Goal: Transaction & Acquisition: Purchase product/service

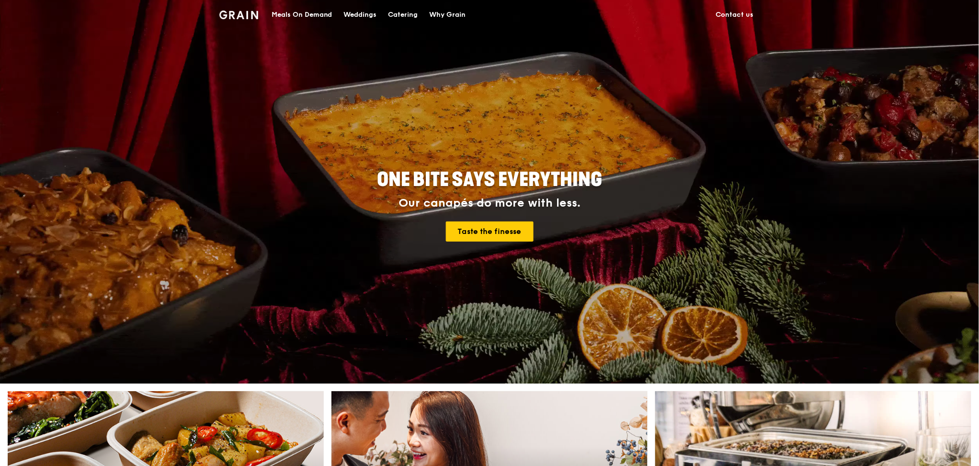
click at [409, 15] on div "Catering" at bounding box center [404, 14] width 30 height 29
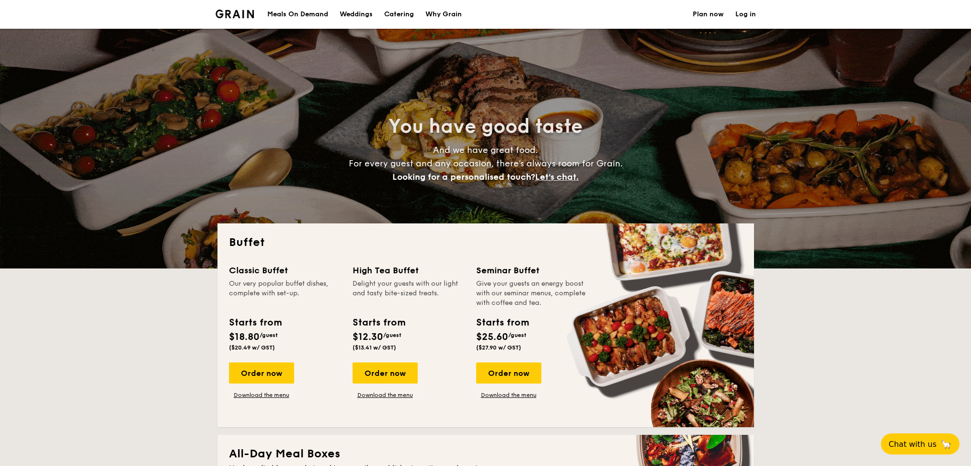
select select
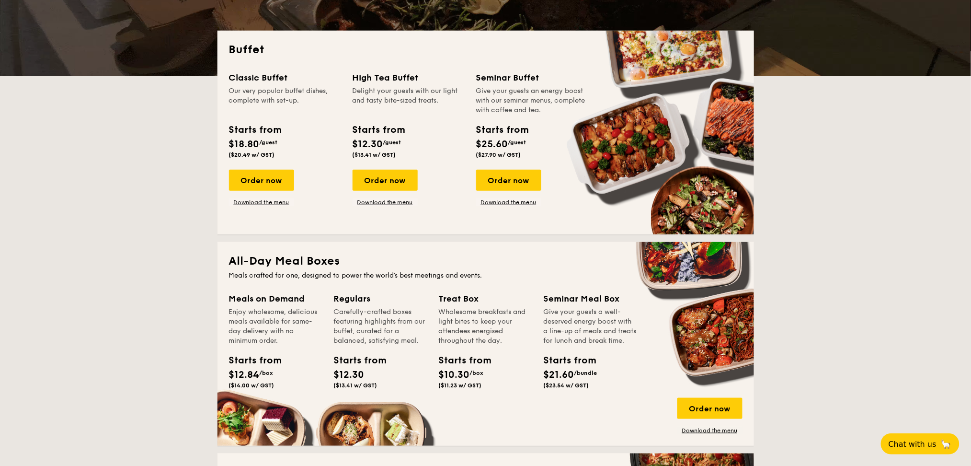
scroll to position [192, 0]
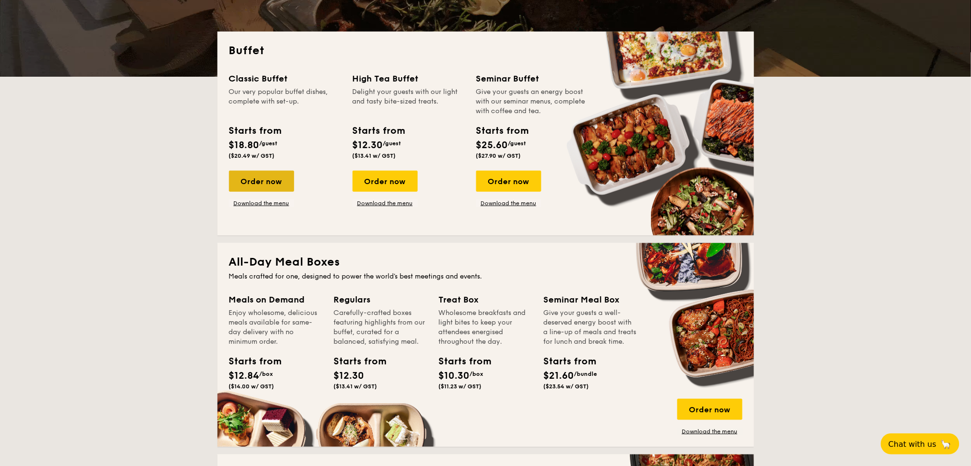
click at [278, 183] on div "Order now" at bounding box center [261, 181] width 65 height 21
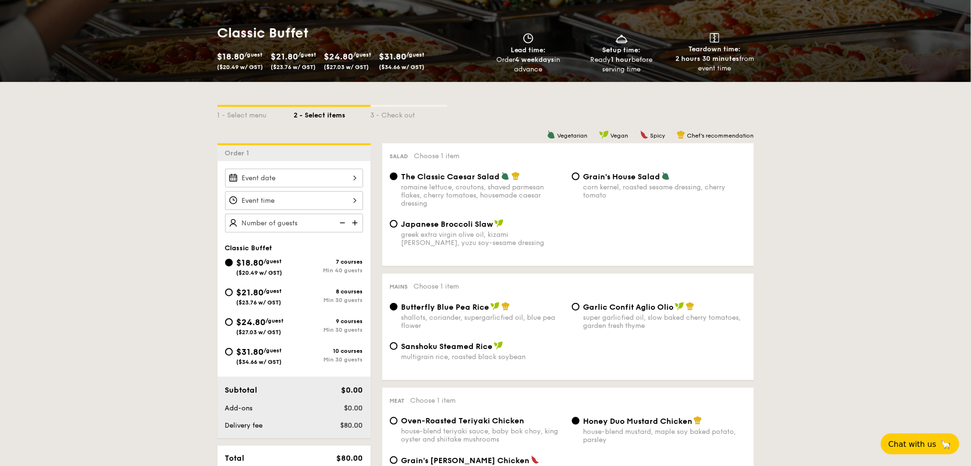
scroll to position [127, 0]
select select
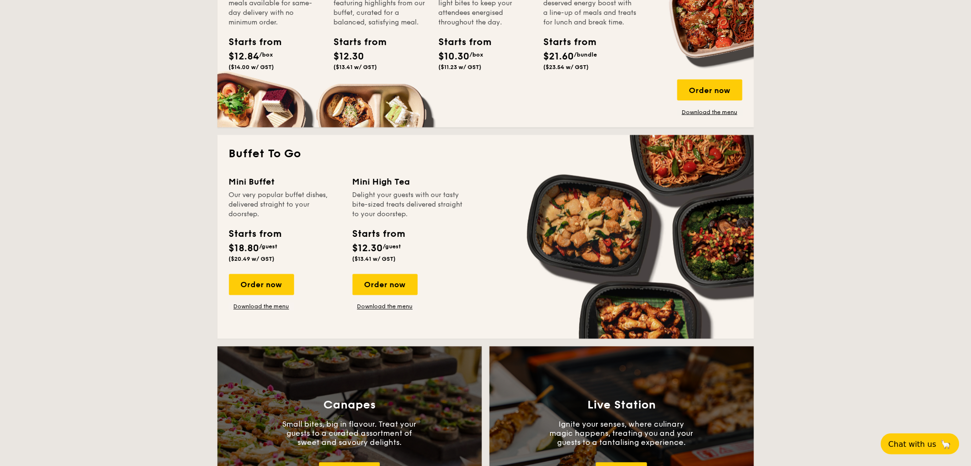
scroll to position [639, 0]
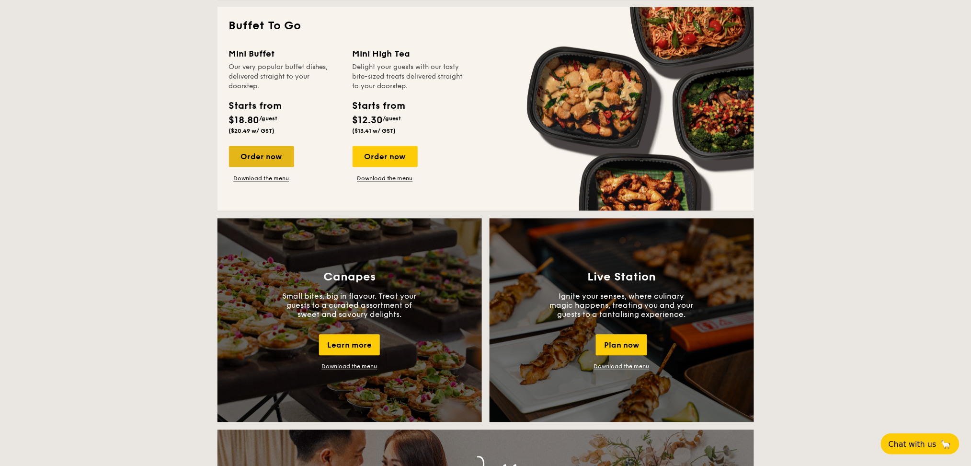
click at [252, 152] on div "Order now" at bounding box center [261, 156] width 65 height 21
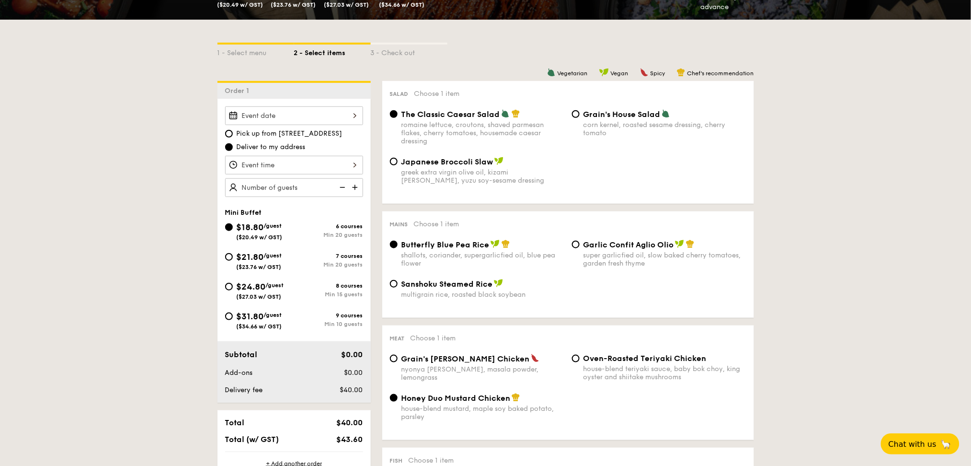
scroll to position [192, 0]
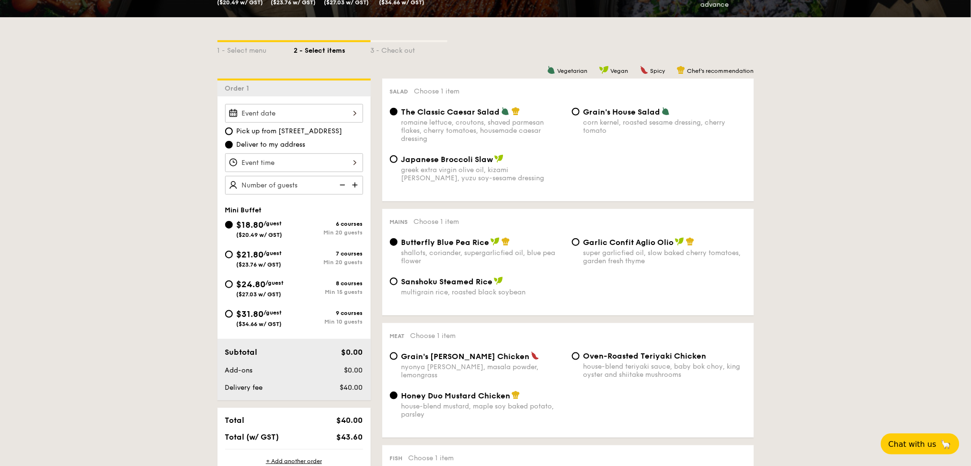
click at [300, 102] on div "Pick up from [STREET_ADDRESS] Deliver to my address Mini Buffet $18.80 /guest (…" at bounding box center [294, 248] width 153 height 304
click at [300, 108] on div at bounding box center [294, 113] width 138 height 19
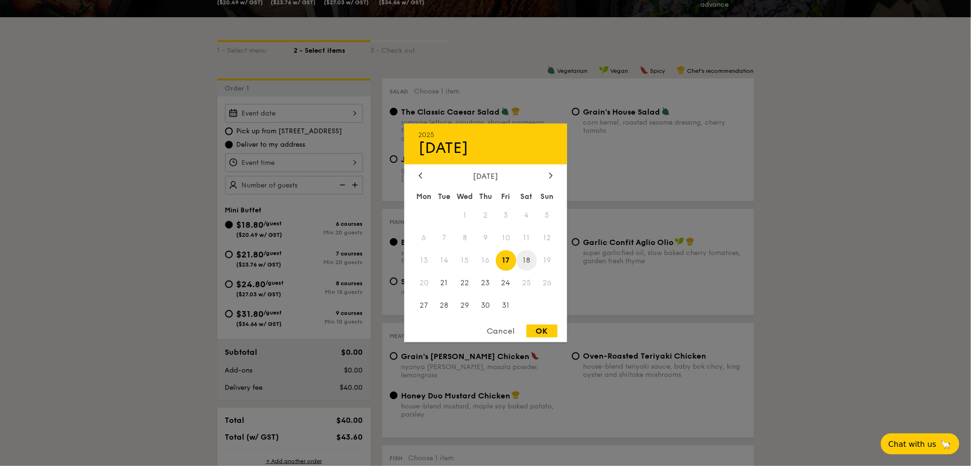
click at [523, 260] on span "18" at bounding box center [527, 260] width 21 height 21
click at [549, 333] on div "OK" at bounding box center [542, 330] width 31 height 13
type input "[DATE]"
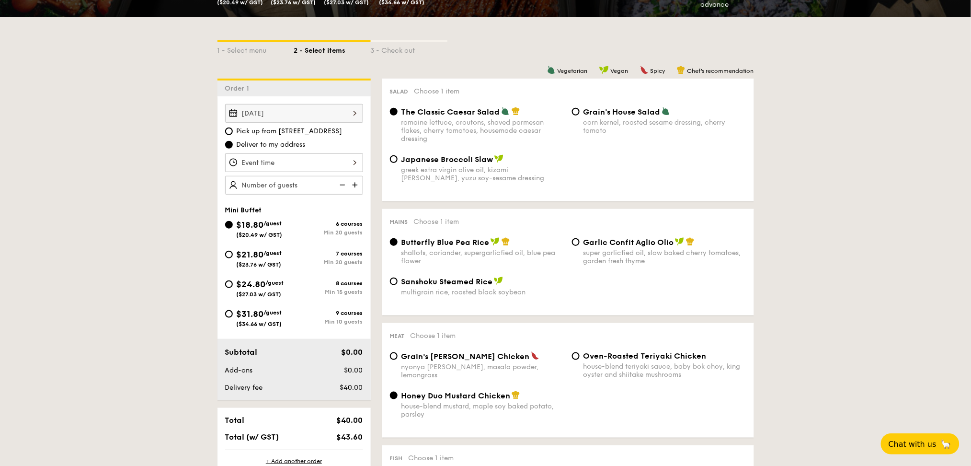
click at [332, 161] on div at bounding box center [294, 162] width 138 height 19
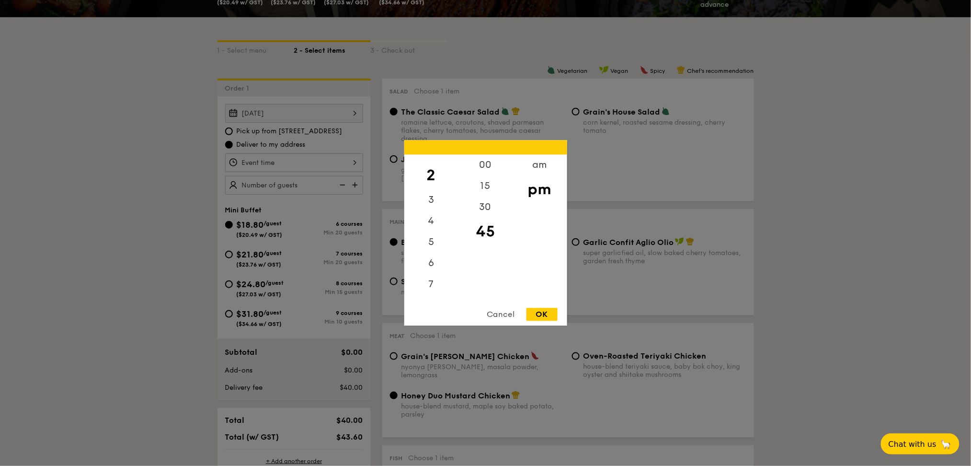
scroll to position [64, 0]
click at [431, 240] on div "6" at bounding box center [431, 238] width 54 height 28
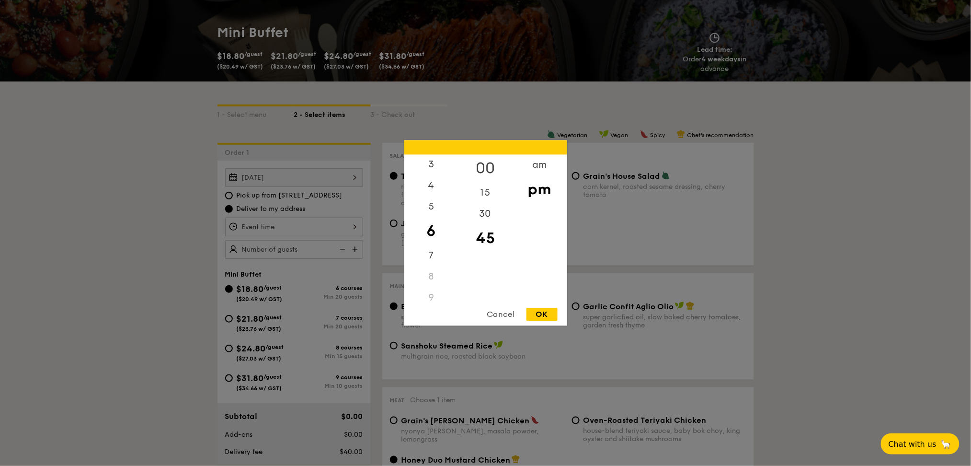
click at [487, 169] on div "00" at bounding box center [486, 169] width 54 height 28
click at [541, 321] on div "OK" at bounding box center [542, 314] width 31 height 13
type input "6:00PM"
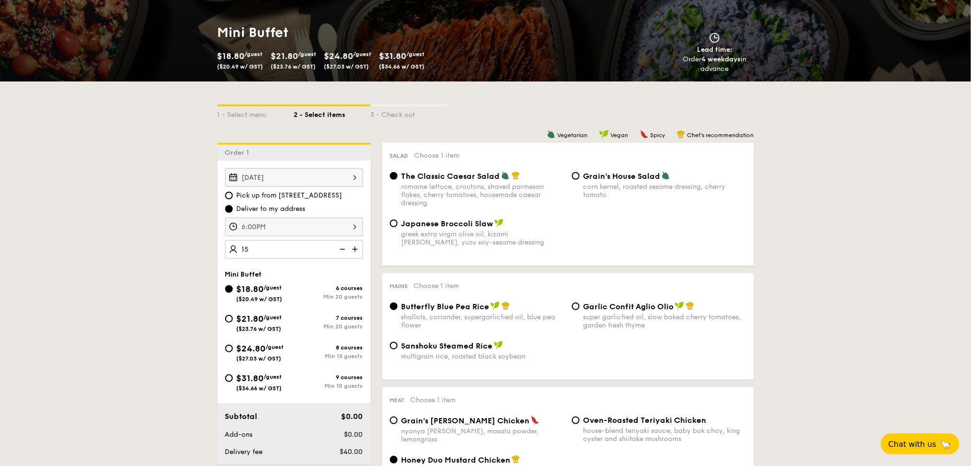
type input "20 guests"
click at [281, 351] on div "$24.80 /guest ($27.03 w/ GST)" at bounding box center [260, 352] width 47 height 20
click at [233, 351] on input "$24.80 /guest ($27.03 w/ GST) 8 courses Min 15 guests" at bounding box center [229, 349] width 8 height 8
radio input "true"
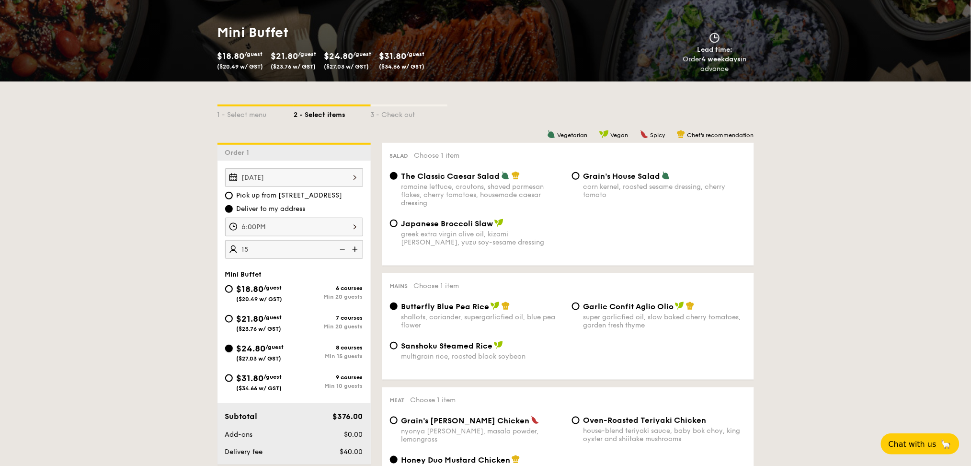
radio input "true"
radio input "false"
radio input "true"
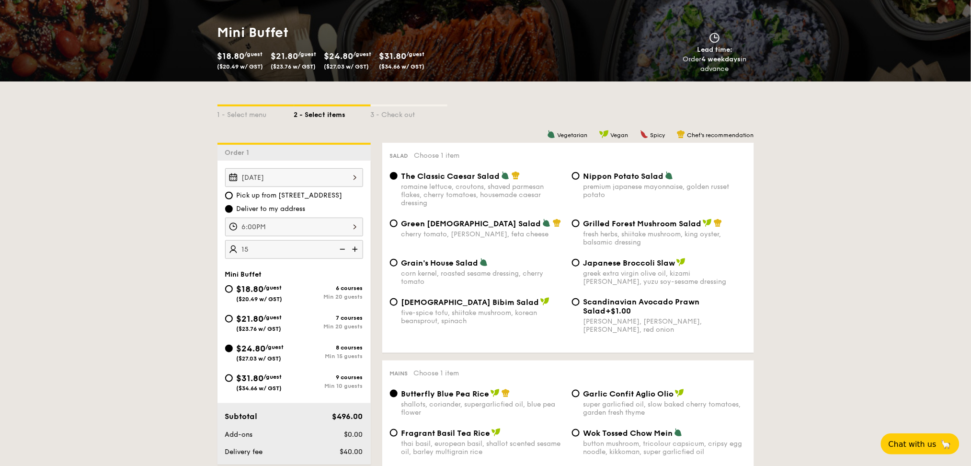
click at [655, 186] on div "premium japanese mayonnaise, golden russet potato" at bounding box center [665, 191] width 163 height 16
click at [580, 180] on input "Nippon Potato Salad premium japanese mayonnaise, golden russet potato" at bounding box center [576, 176] width 8 height 8
radio input "true"
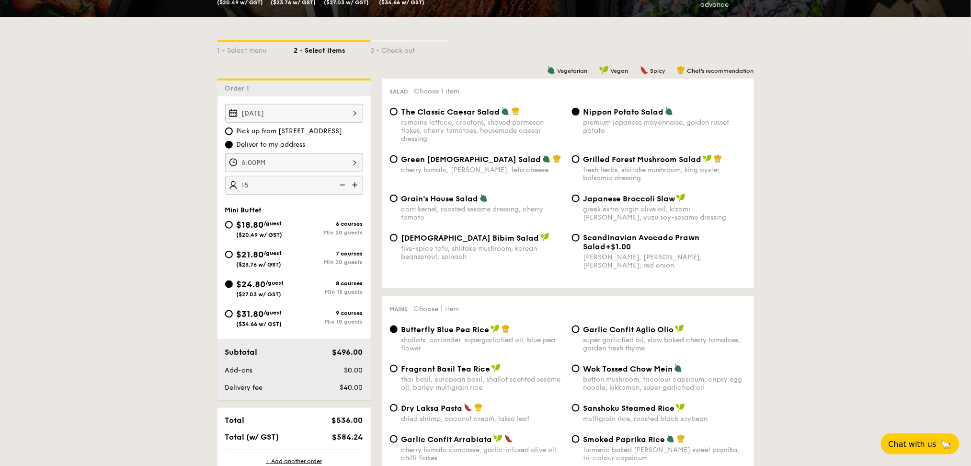
scroll to position [319, 0]
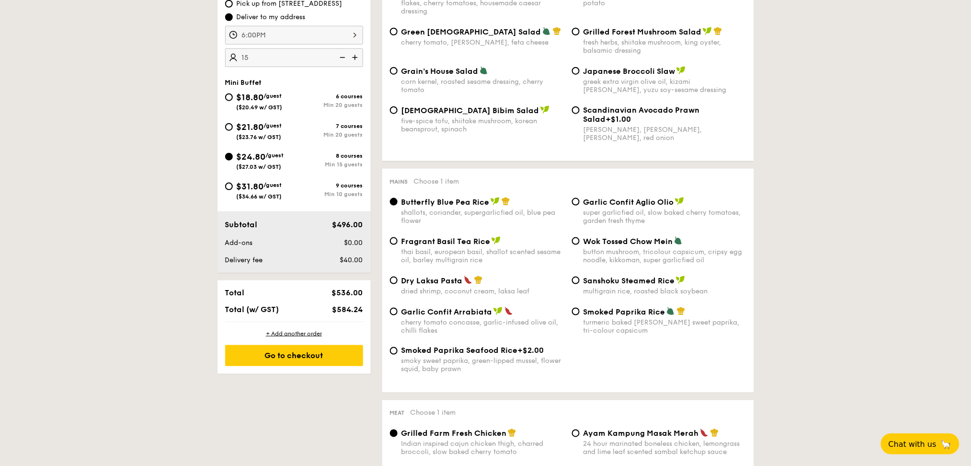
click at [661, 224] on div "super garlicfied oil, slow baked cherry tomatoes, garden fresh thyme" at bounding box center [665, 216] width 163 height 16
click at [580, 206] on input "Garlic Confit Aglio Olio super garlicfied oil, slow baked cherry tomatoes, gard…" at bounding box center [576, 202] width 8 height 8
radio input "true"
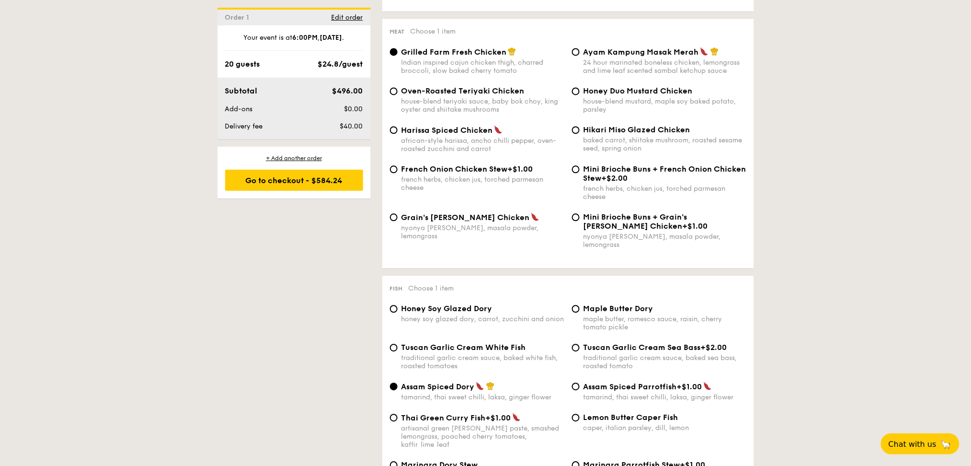
scroll to position [767, 0]
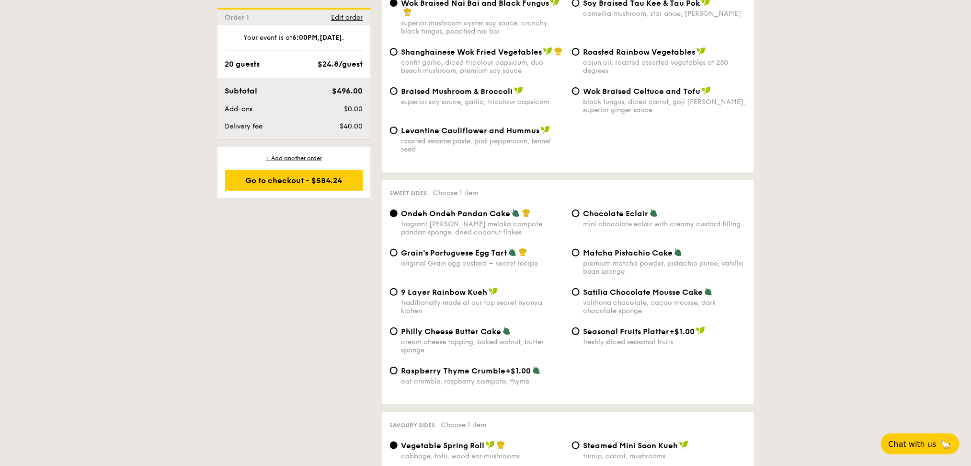
scroll to position [1278, 0]
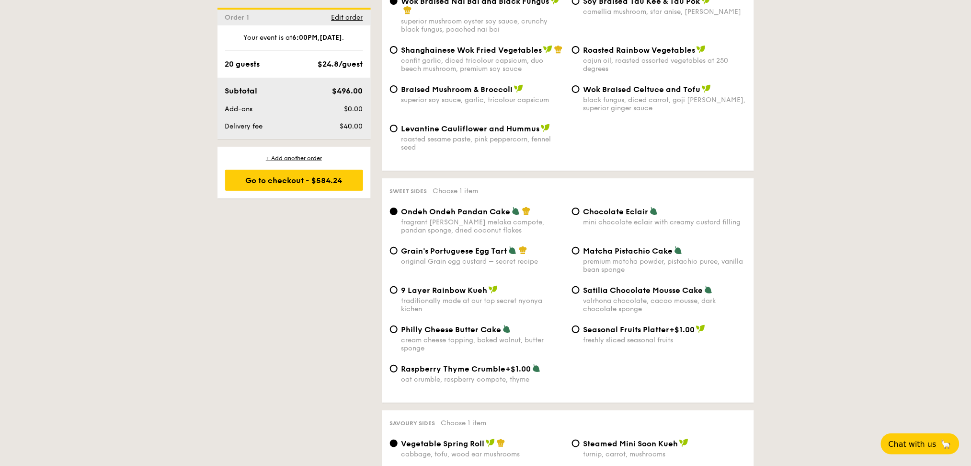
click at [502, 257] on div "original Grain egg custard – secret recipe" at bounding box center [483, 261] width 163 height 8
click at [398, 252] on input "Grain's Portuguese Egg Tart original Grain egg custard – secret recipe" at bounding box center [394, 251] width 8 height 8
radio input "true"
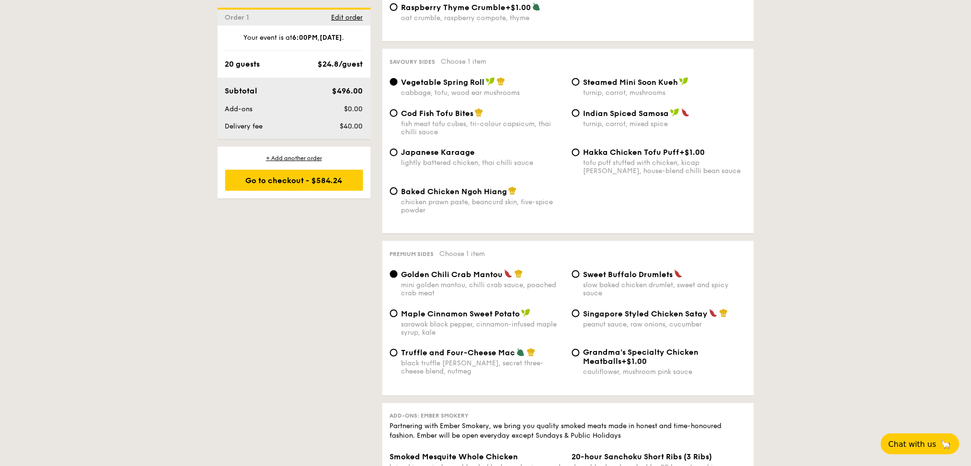
scroll to position [1661, 0]
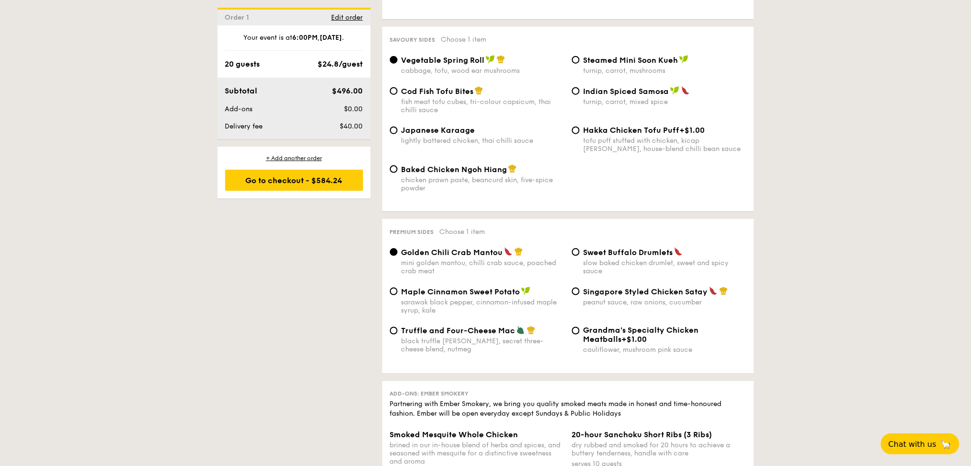
click at [692, 297] on div "Maple Cinnamon Sweet Potato sarawak black pepper, cinnamon-infused maple syrup,…" at bounding box center [568, 306] width 364 height 39
click at [692, 287] on span "Singapore Styled Chicken Satay" at bounding box center [646, 291] width 125 height 9
click at [580, 288] on input "Singapore Styled Chicken Satay peanut sauce, raw onions, cucumber" at bounding box center [576, 292] width 8 height 8
radio input "true"
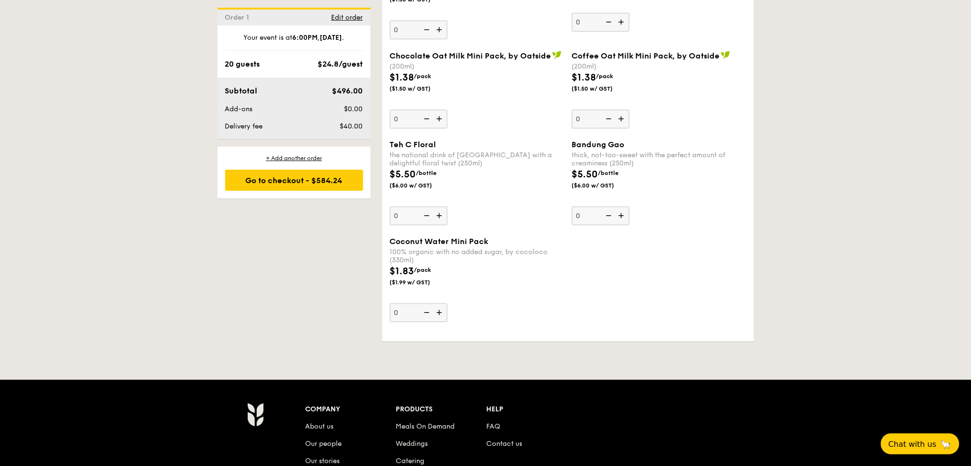
scroll to position [2683, 0]
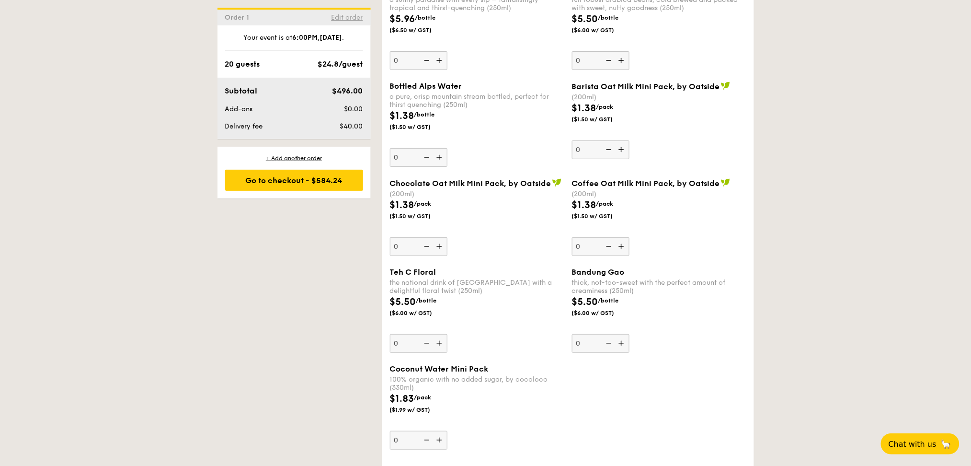
click at [348, 14] on span "Edit order" at bounding box center [348, 17] width 32 height 8
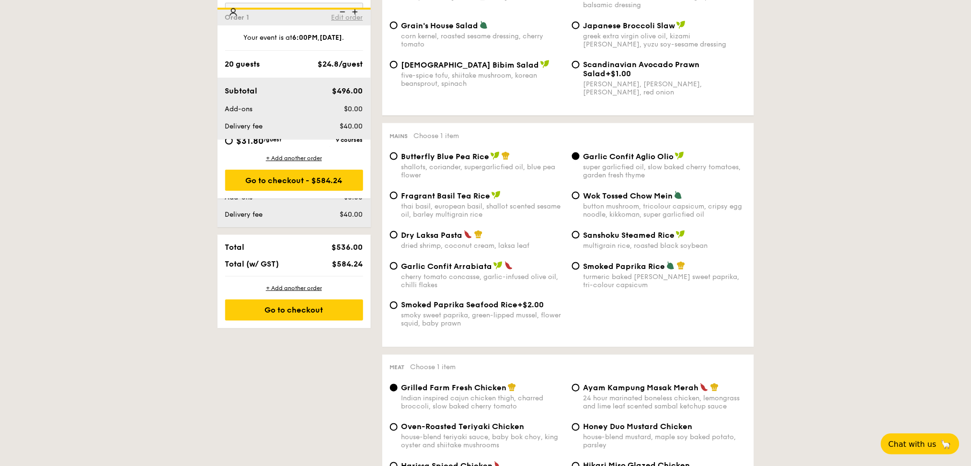
scroll to position [256, 0]
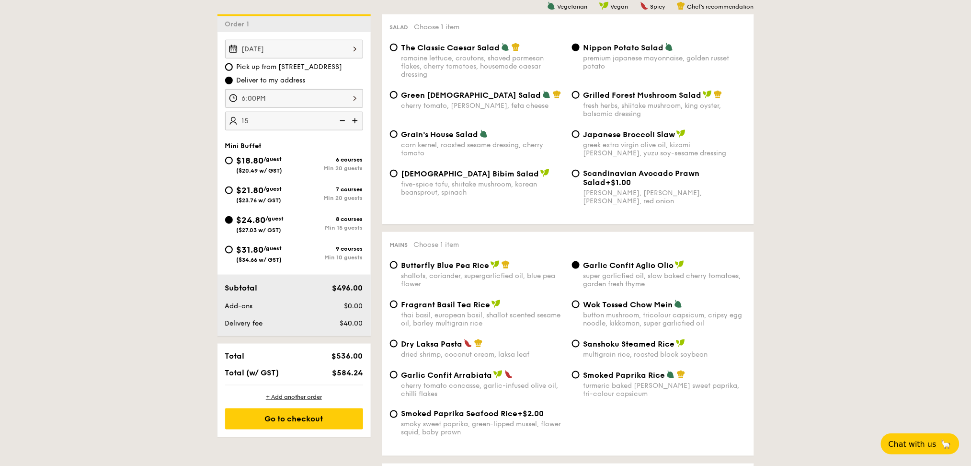
click at [343, 118] on img at bounding box center [341, 121] width 14 height 18
type input "15 guests"
click at [339, 413] on div "Go to checkout" at bounding box center [294, 418] width 138 height 21
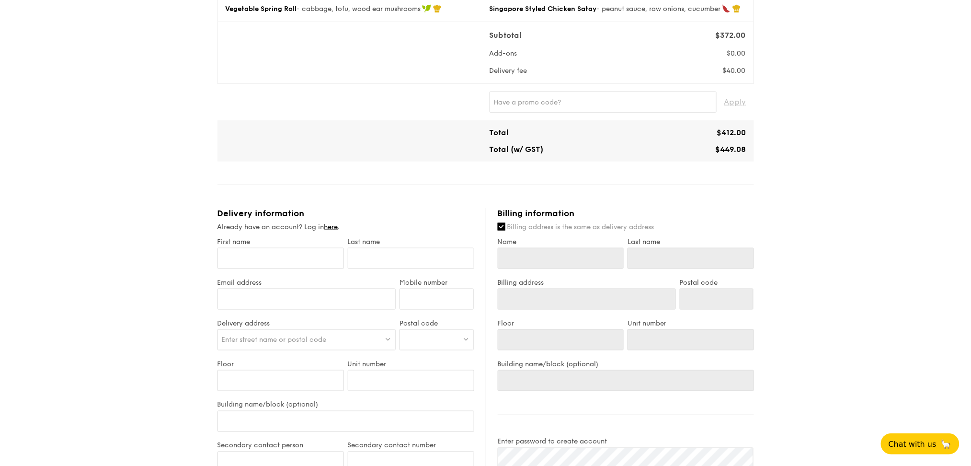
scroll to position [255, 0]
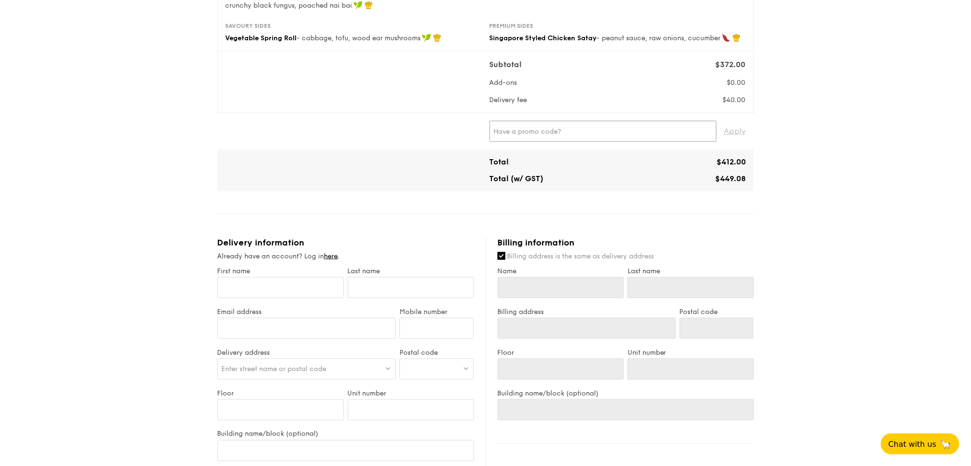
click at [603, 132] on input "text" at bounding box center [603, 131] width 227 height 21
paste input "RF277205"
type input "RF277205"
click at [738, 135] on span "Apply" at bounding box center [736, 131] width 22 height 21
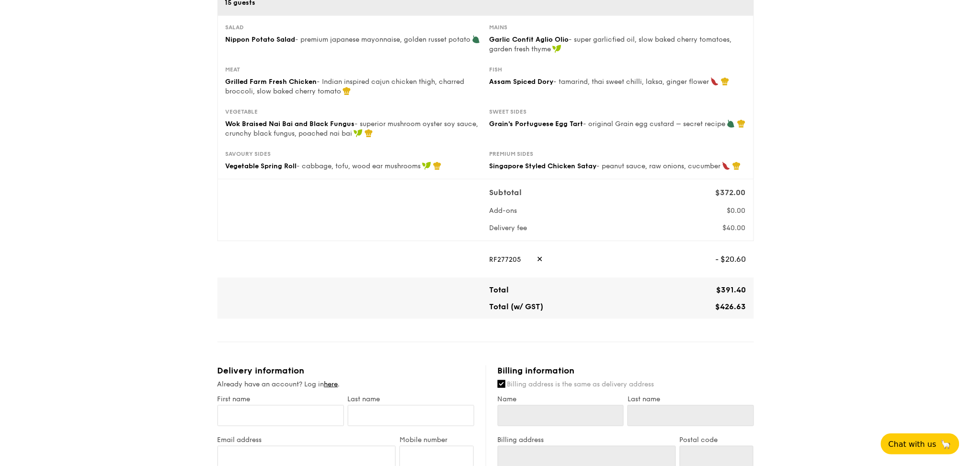
scroll to position [192, 0]
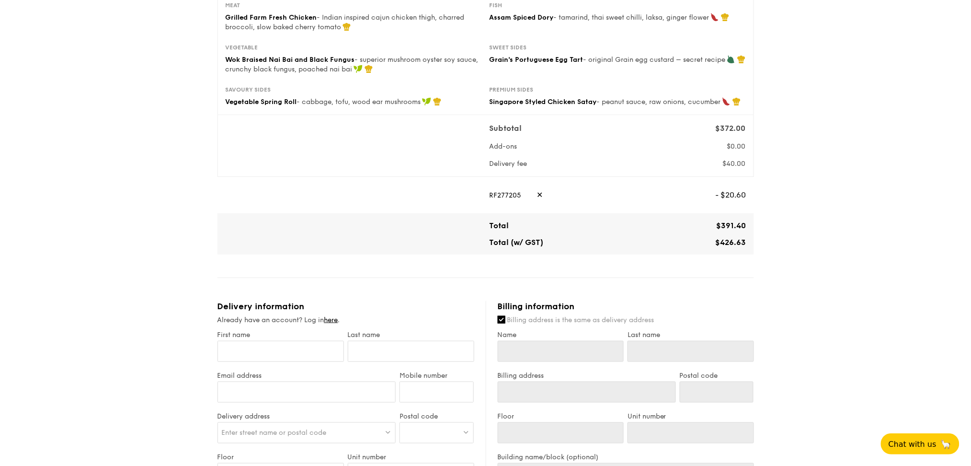
click at [541, 194] on div "RF277205 ✕" at bounding box center [599, 194] width 219 height 21
click at [538, 196] on span "✕" at bounding box center [540, 194] width 6 height 21
click at [549, 194] on input "text" at bounding box center [603, 194] width 227 height 21
paste input "TRUEXGRAIN"
type input "TRUEXGRAIN"
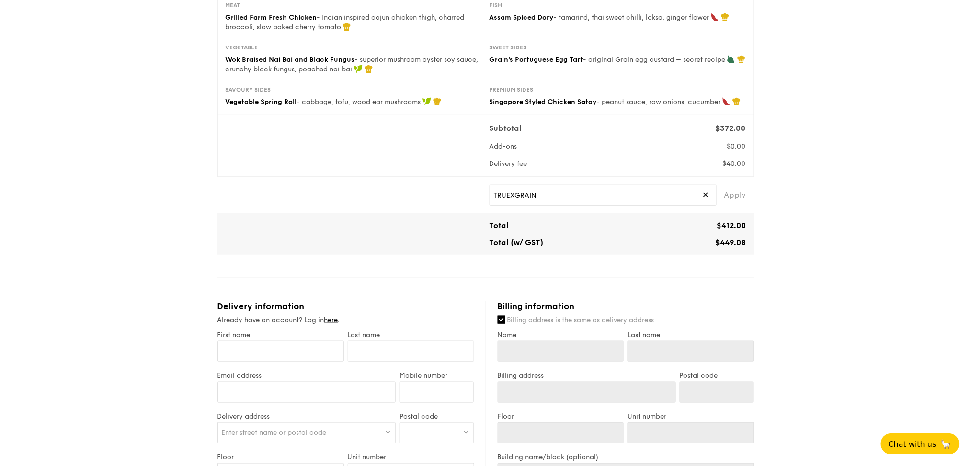
click at [733, 196] on span "Apply" at bounding box center [736, 194] width 22 height 21
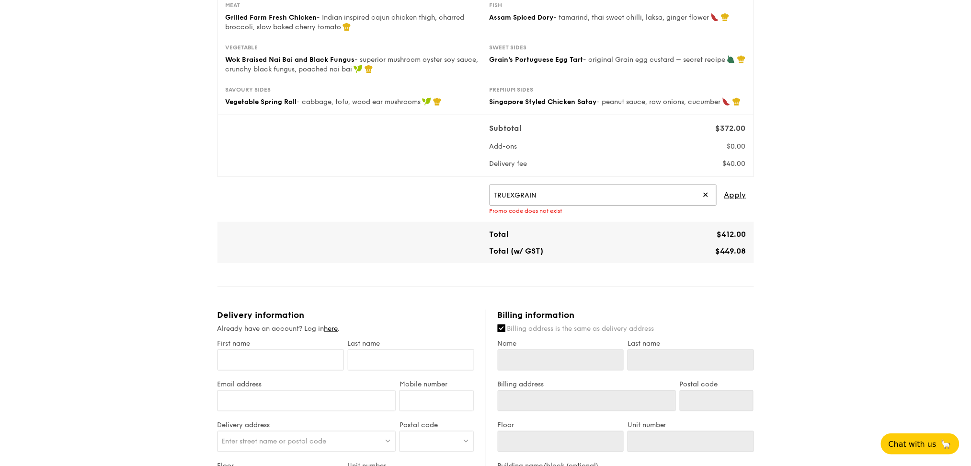
click at [642, 198] on input "TRUEXGRAIN" at bounding box center [603, 194] width 227 height 21
click at [840, 190] on div "1 - Select menu 2 - Select items 3 - Check out Mini Buffet $24.80 /guest ($27.0…" at bounding box center [485, 312] width 971 height 1009
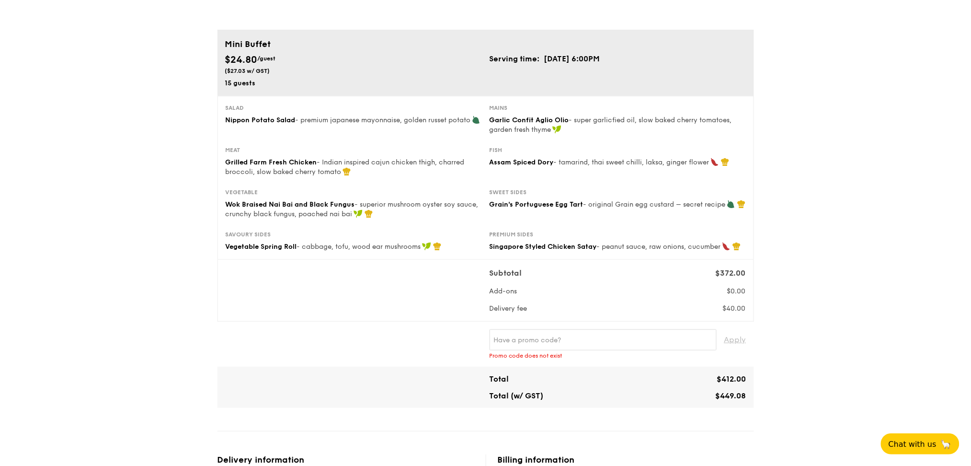
scroll to position [0, 0]
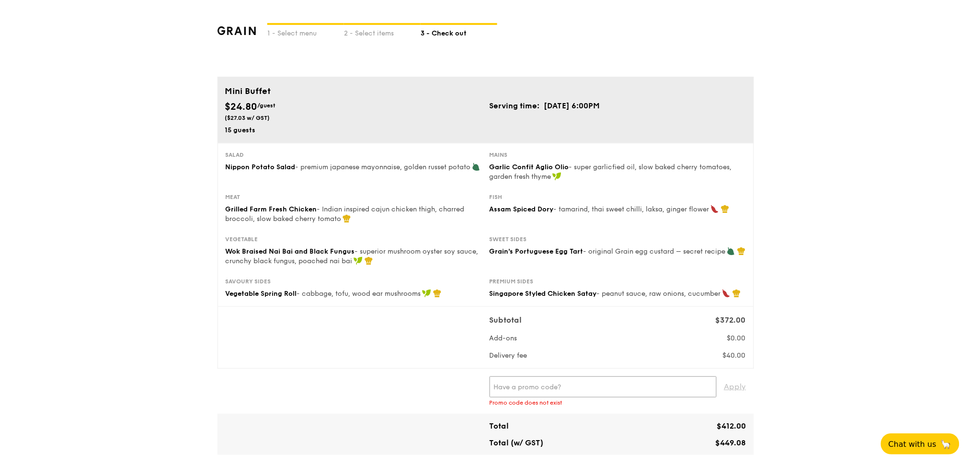
click at [520, 394] on input "text" at bounding box center [603, 386] width 227 height 21
paste input "RF277205"
type input "RF277205"
click at [737, 391] on span "Apply" at bounding box center [736, 386] width 22 height 21
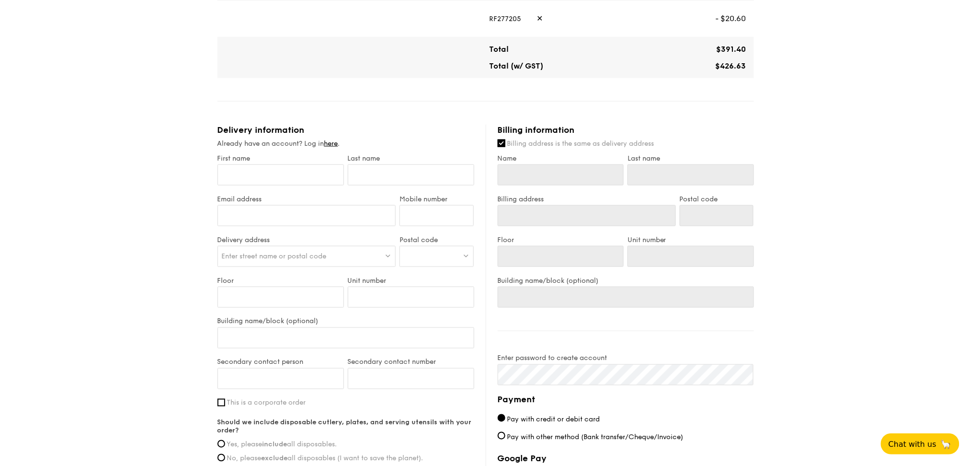
scroll to position [383, 0]
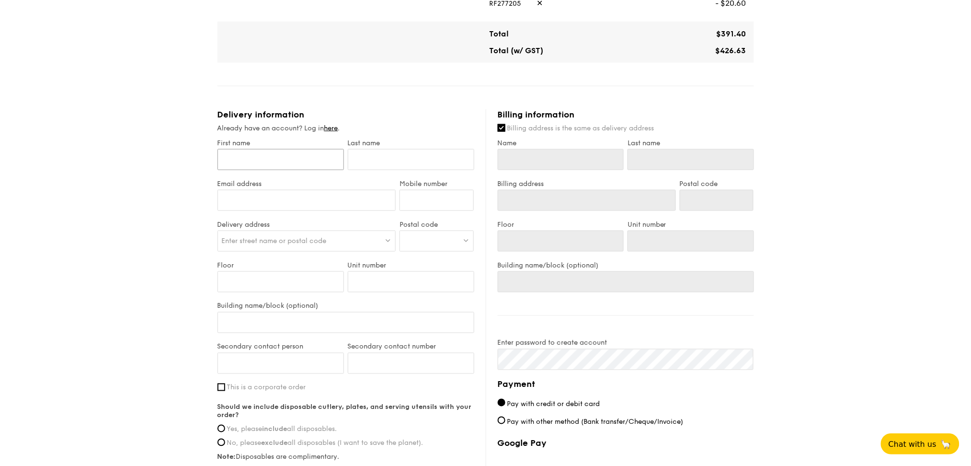
click at [318, 155] on input "First name" at bounding box center [281, 159] width 127 height 21
type input "W"
type input "Wa"
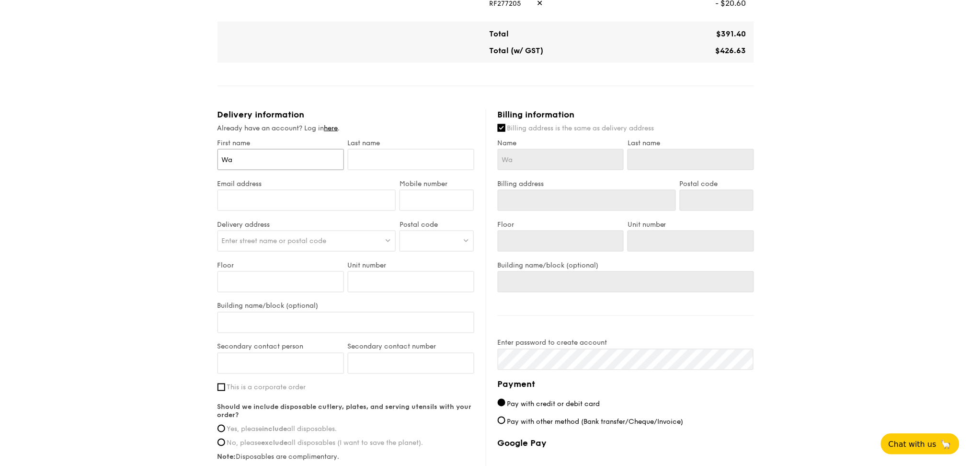
type input "Wan"
type input "Wan Y"
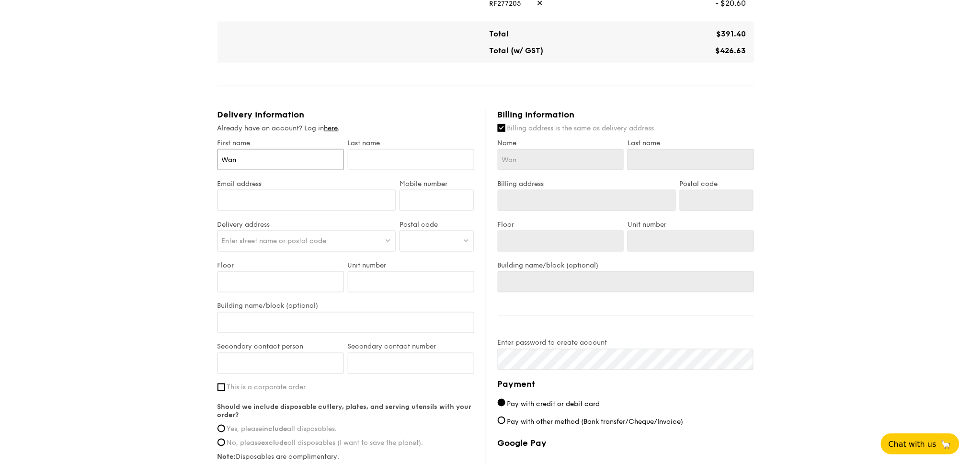
type input "Wan Y"
type input "[PERSON_NAME]"
type input "S"
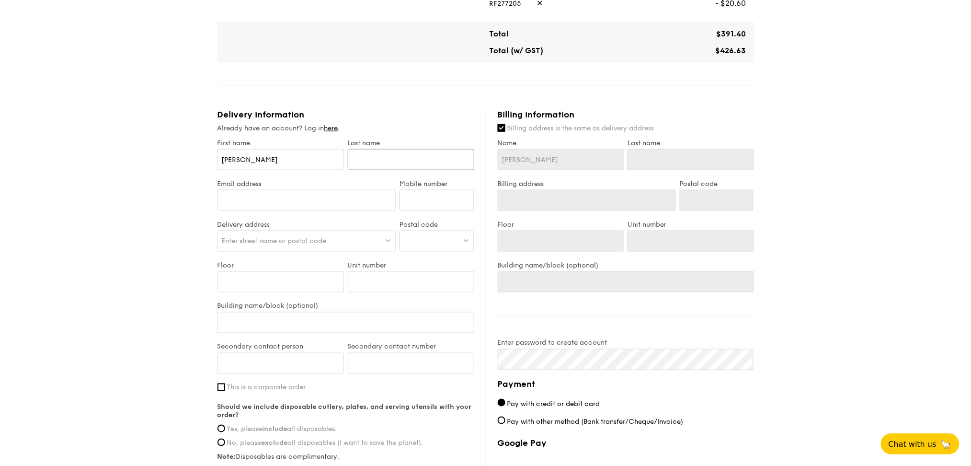
type input "S"
type input "Si"
type input "Sim"
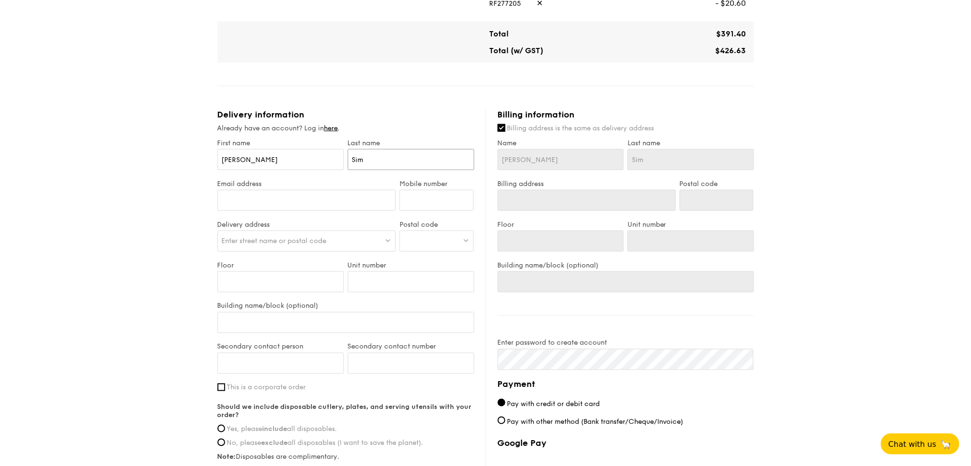
type input "Sim"
type input "[EMAIL_ADDRESS][DOMAIN_NAME]"
type input "97730942"
click at [317, 227] on label "Delivery address" at bounding box center [307, 224] width 179 height 8
click at [318, 252] on div "Enter street name or postal code" at bounding box center [307, 240] width 179 height 21
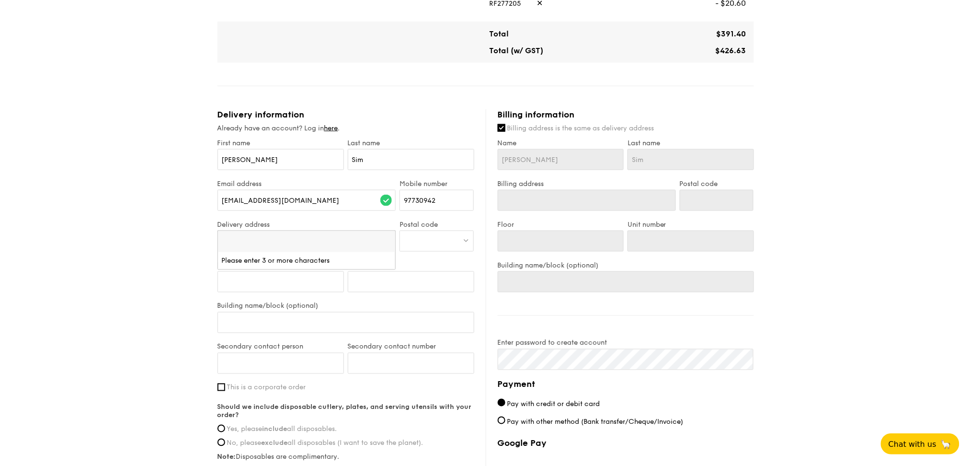
click at [194, 257] on div "1 - Select menu 2 - Select items 3 - Check out Mini Buffet $24.80 /guest ($27.0…" at bounding box center [485, 117] width 971 height 1001
click at [260, 250] on div "Enter street name or postal code" at bounding box center [307, 240] width 179 height 21
type input "1"
type input "692132"
click at [77, 326] on div "1 - Select menu 2 - Select items 3 - Check out Mini Buffet $24.80 /guest ($27.0…" at bounding box center [485, 117] width 971 height 1001
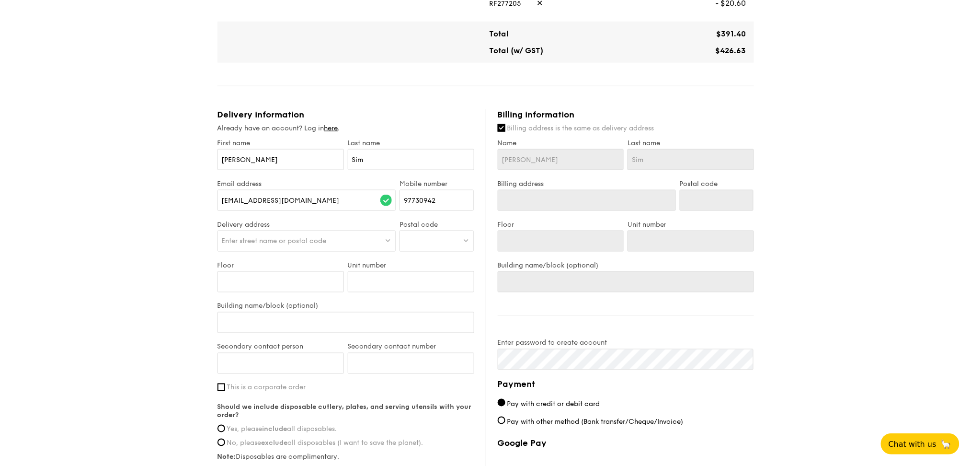
click at [270, 238] on span "Enter street name or postal code" at bounding box center [274, 241] width 105 height 8
click at [270, 265] on div "[STREET_ADDRESS]" at bounding box center [285, 261] width 127 height 10
type input "[GEOGRAPHIC_DATA], [STREET_ADDRESS]"
type input "692132"
click at [274, 282] on input "Floor" at bounding box center [281, 281] width 127 height 21
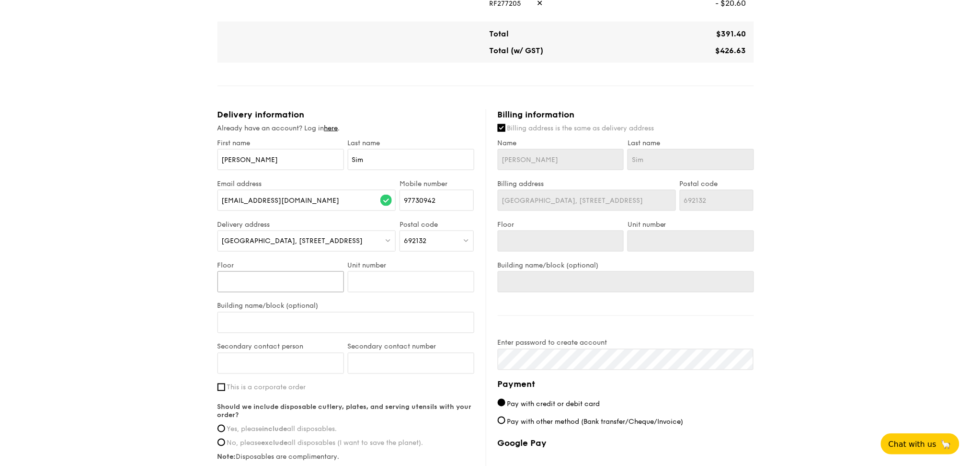
type input "0"
type input "02"
type input "02`"
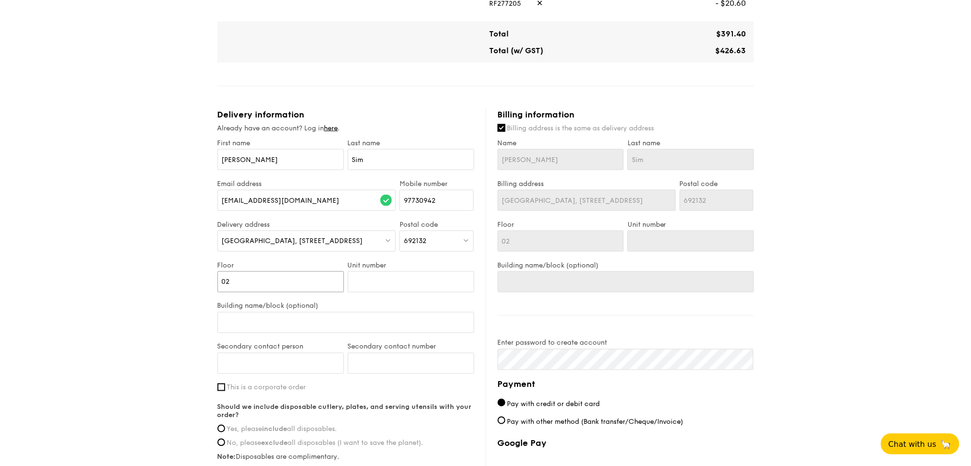
type input "02`"
type input "02"
type input "4"
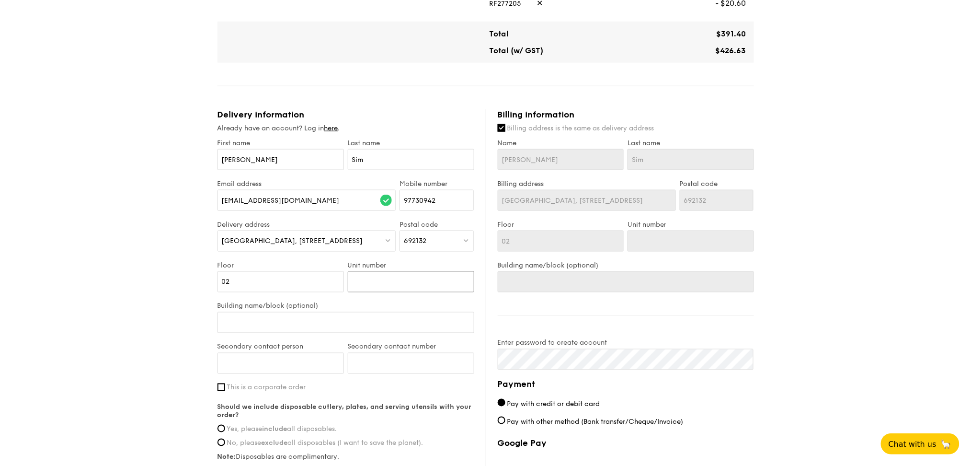
type input "4"
type input "41"
type input "412"
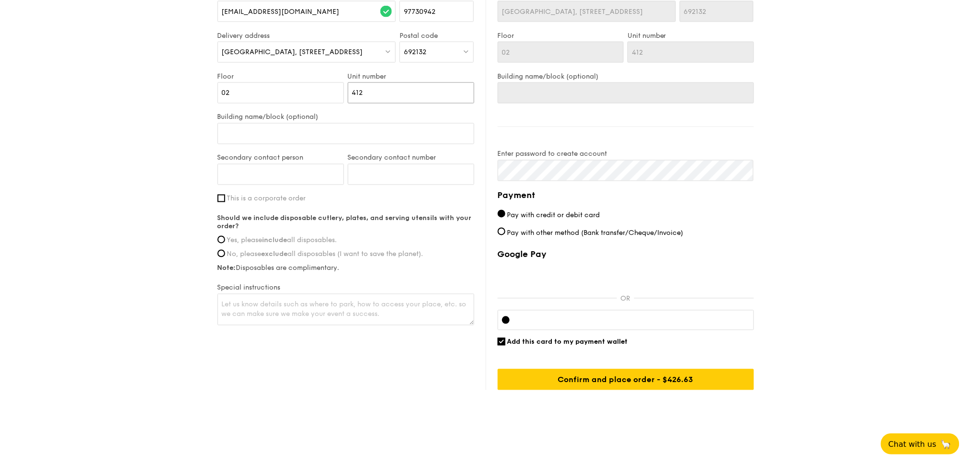
scroll to position [574, 0]
type input "412"
click at [271, 181] on input "Secondary contact person" at bounding box center [281, 173] width 127 height 21
type input "[PERSON_NAME]"
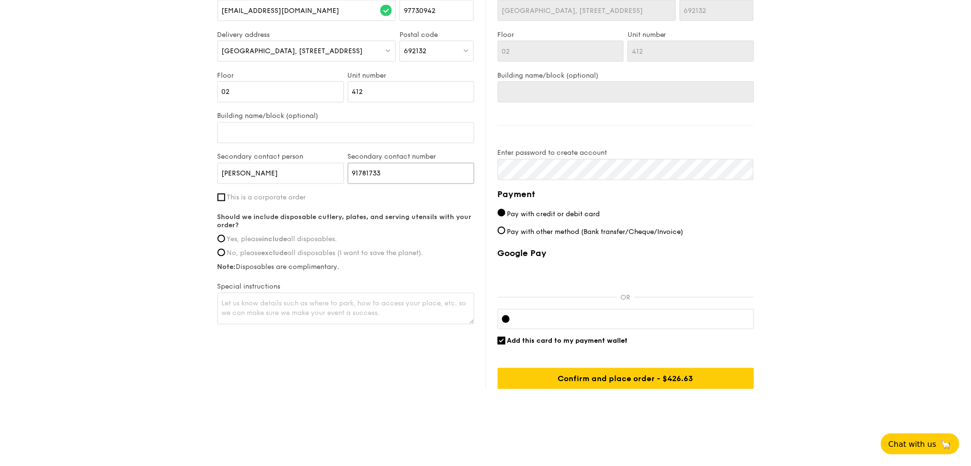
type input "91781733"
click at [328, 238] on span "Yes, please include all disposables." at bounding box center [282, 239] width 110 height 8
click at [225, 238] on input "Yes, please include all disposables." at bounding box center [222, 239] width 8 height 8
radio input "true"
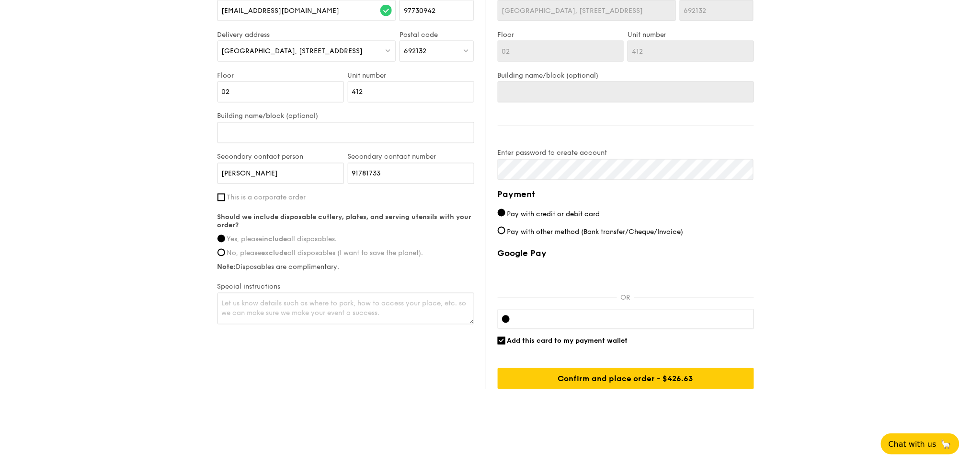
click at [253, 361] on div "Delivery information Already have an account? Log in here . First name [PERSON_…" at bounding box center [486, 154] width 537 height 470
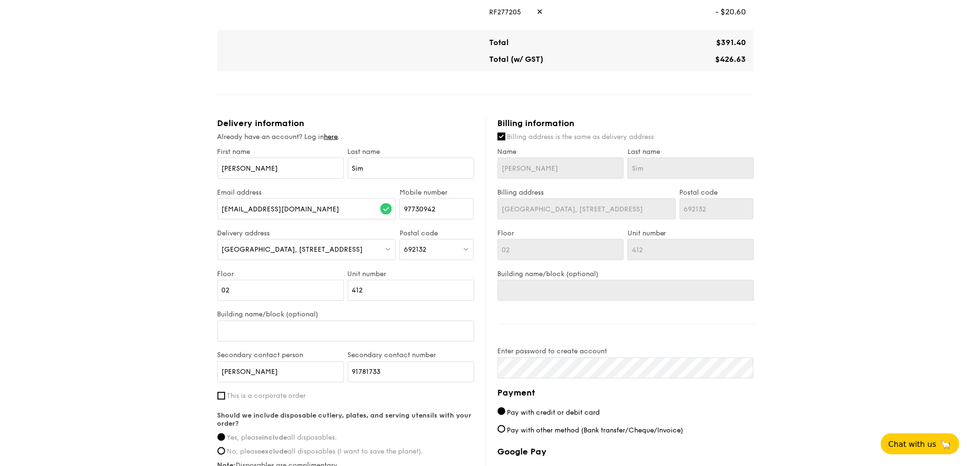
scroll to position [446, 0]
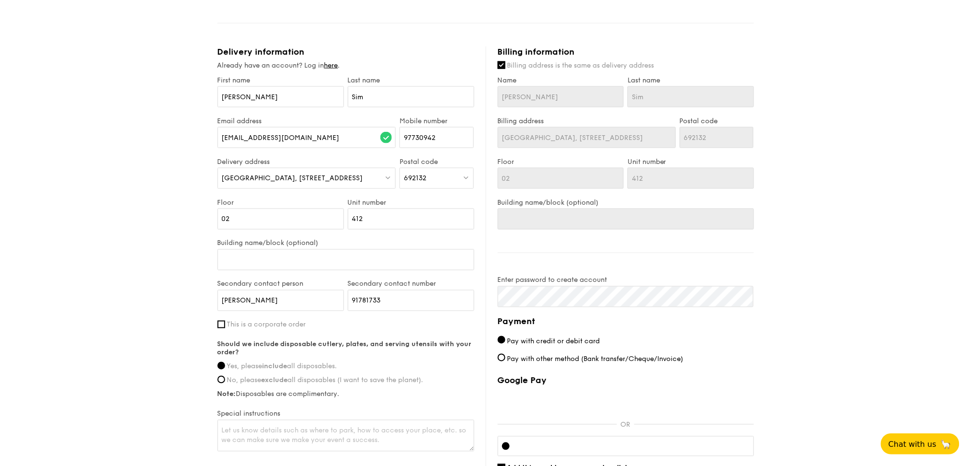
click at [785, 275] on div "1 - Select menu 2 - Select items 3 - Check out Mini Buffet $24.80 /guest ($27.0…" at bounding box center [485, 54] width 971 height 1001
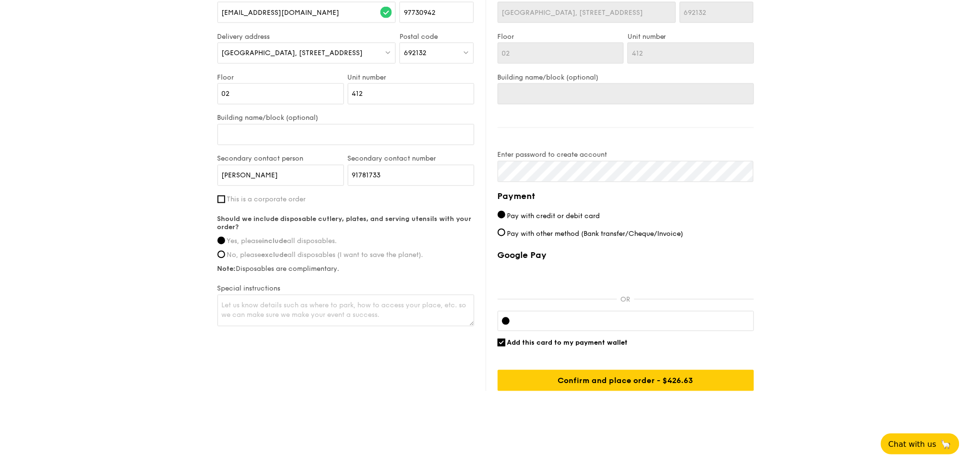
scroll to position [574, 0]
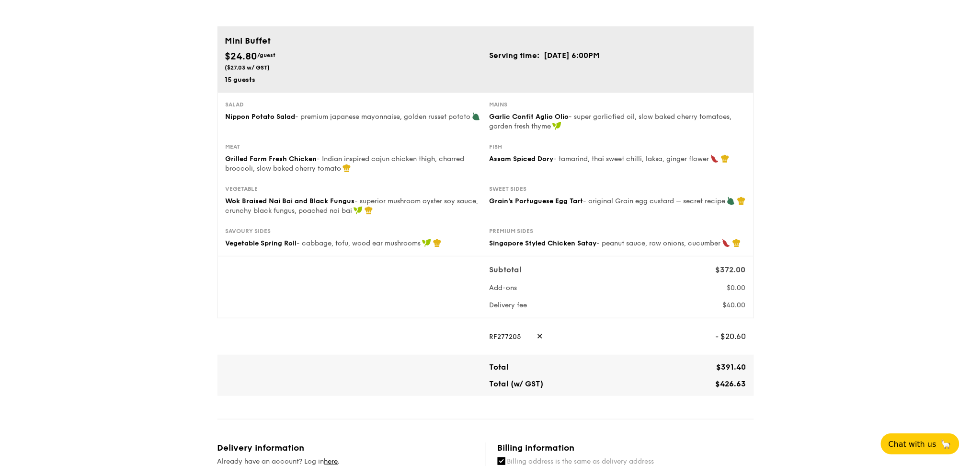
scroll to position [0, 0]
